Goal: Information Seeking & Learning: Learn about a topic

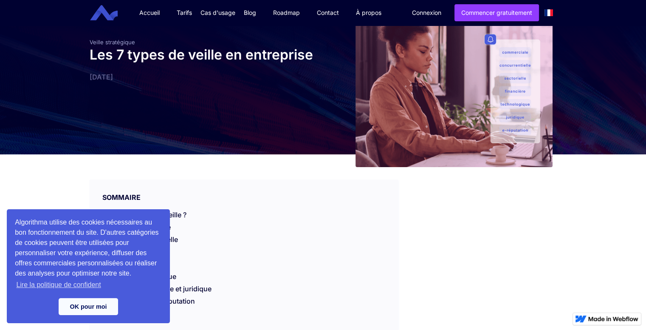
scroll to position [32, 0]
click at [96, 306] on link "OK pour moi" at bounding box center [89, 306] width 60 height 17
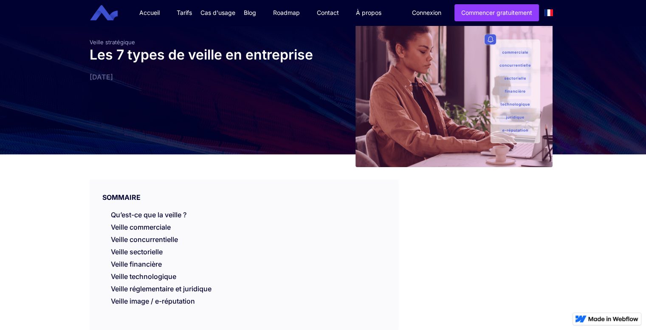
scroll to position [59, 0]
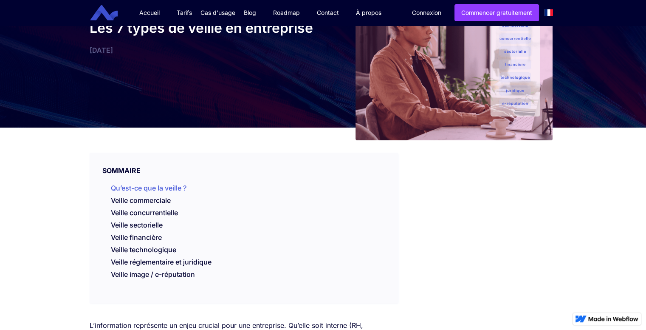
click at [165, 184] on link "Qu’est-ce que la veille ?" at bounding box center [149, 188] width 76 height 9
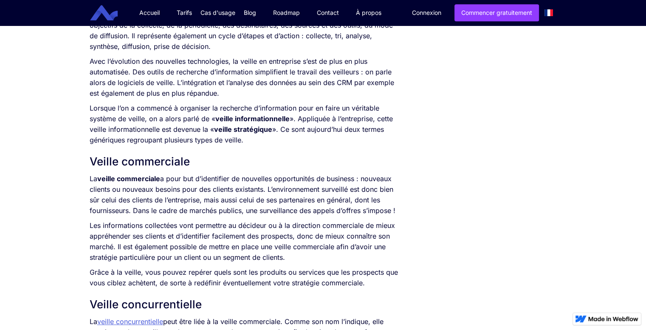
scroll to position [516, 0]
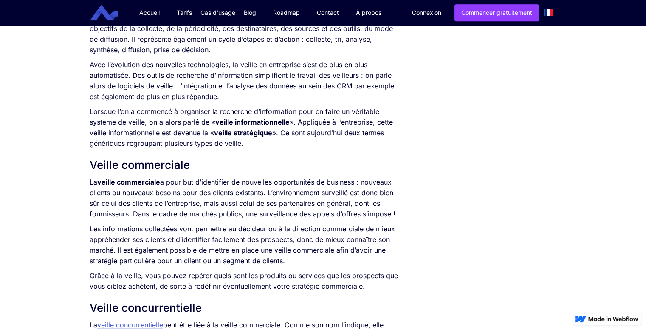
click at [295, 130] on p "Lorsque l’on a commencé à organiser la recherche d’information pour en faire un…" at bounding box center [244, 127] width 309 height 43
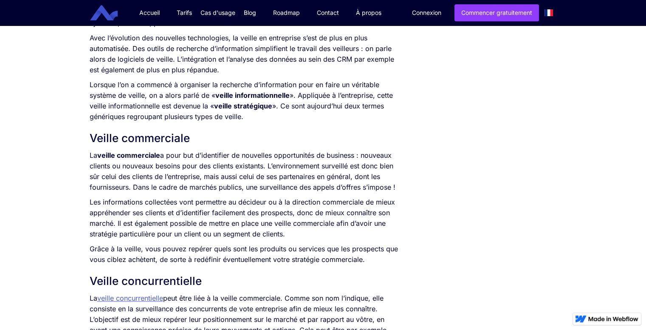
click at [101, 142] on h2 "Veille commerciale" at bounding box center [244, 137] width 309 height 15
click at [133, 140] on h2 "Veille commerciale" at bounding box center [244, 137] width 309 height 15
click at [216, 142] on h2 "Veille commerciale" at bounding box center [244, 137] width 309 height 15
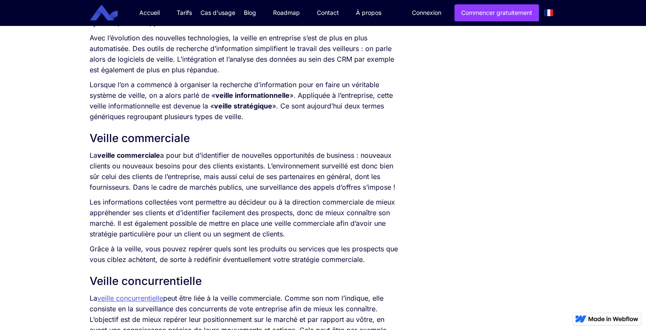
click at [128, 193] on p "La veille commerciale a pour but d’identifier de nouvelles opportunités de busi…" at bounding box center [244, 171] width 309 height 43
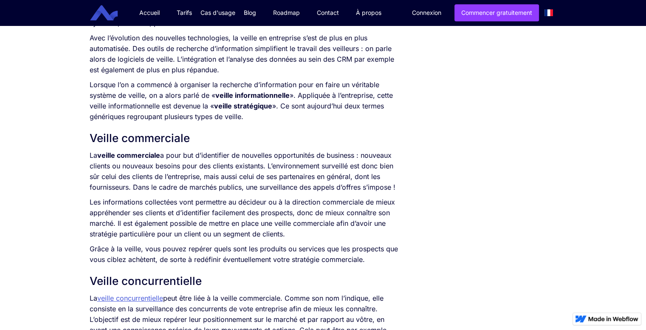
click at [393, 176] on p "La veille commerciale a pour but d’identifier de nouvelles opportunités de busi…" at bounding box center [244, 171] width 309 height 43
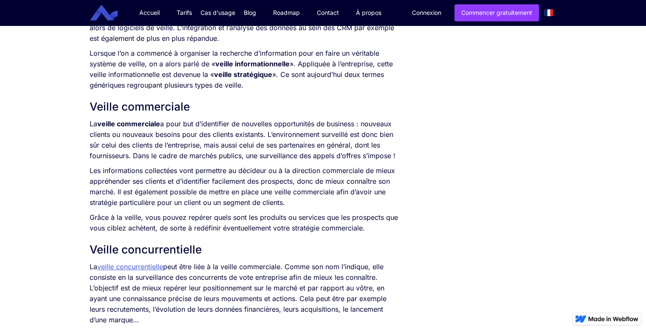
scroll to position [564, 0]
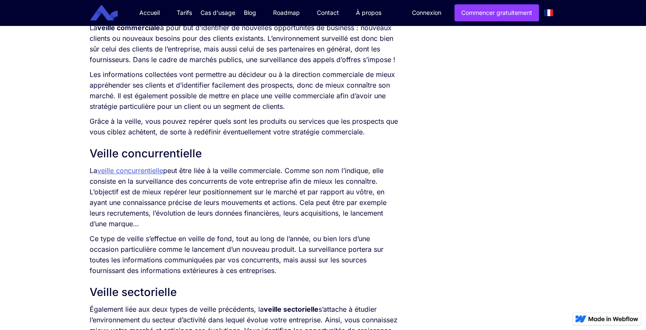
scroll to position [450, 0]
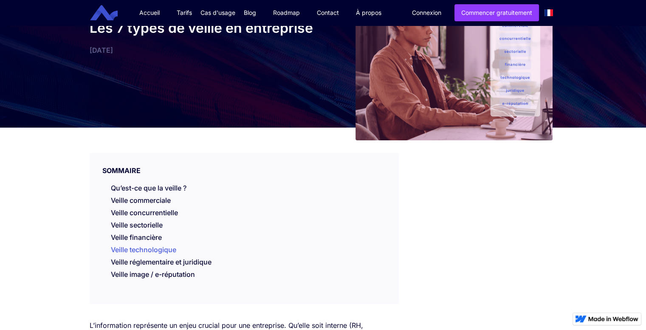
scroll to position [80, 0]
